Goal: Navigation & Orientation: Go to known website

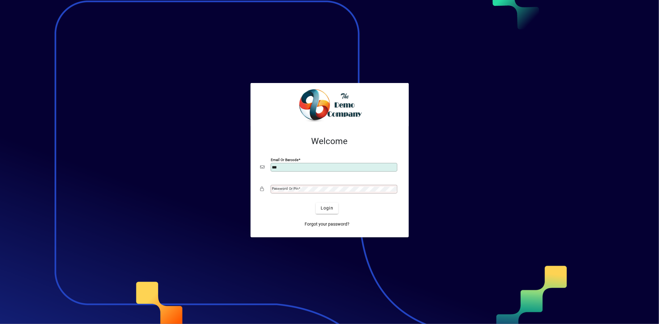
type input "**********"
click at [316, 203] on button "Login" at bounding box center [327, 208] width 23 height 11
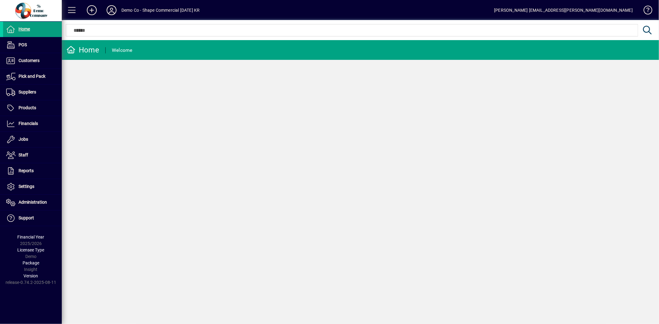
click at [113, 12] on icon at bounding box center [111, 10] width 12 height 10
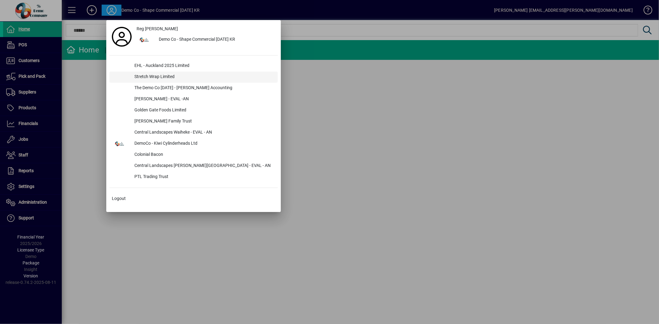
click at [155, 78] on div "Stretch Wrap Limited" at bounding box center [203, 77] width 148 height 11
